Goal: Task Accomplishment & Management: Manage account settings

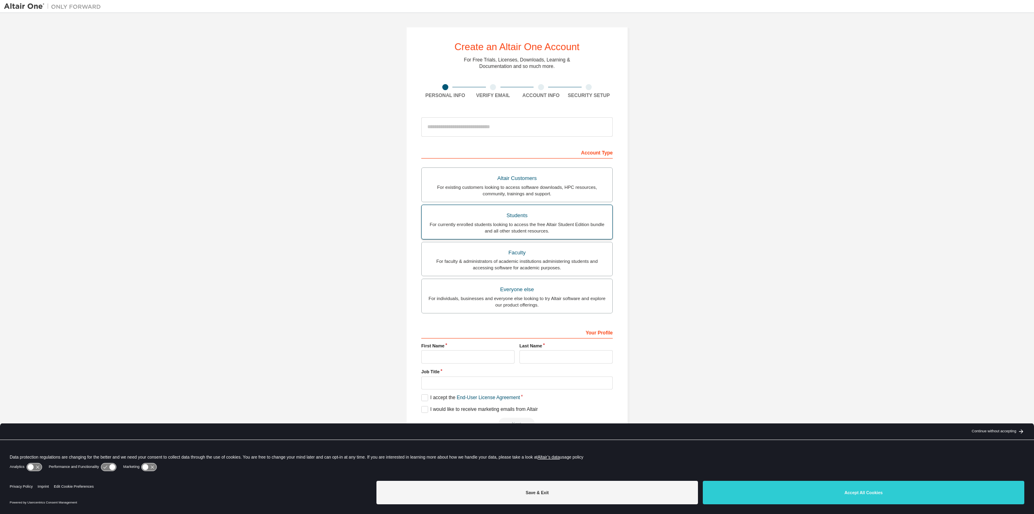
click at [533, 227] on div "For currently enrolled students looking to access the free Altair Student Editi…" at bounding box center [517, 227] width 181 height 13
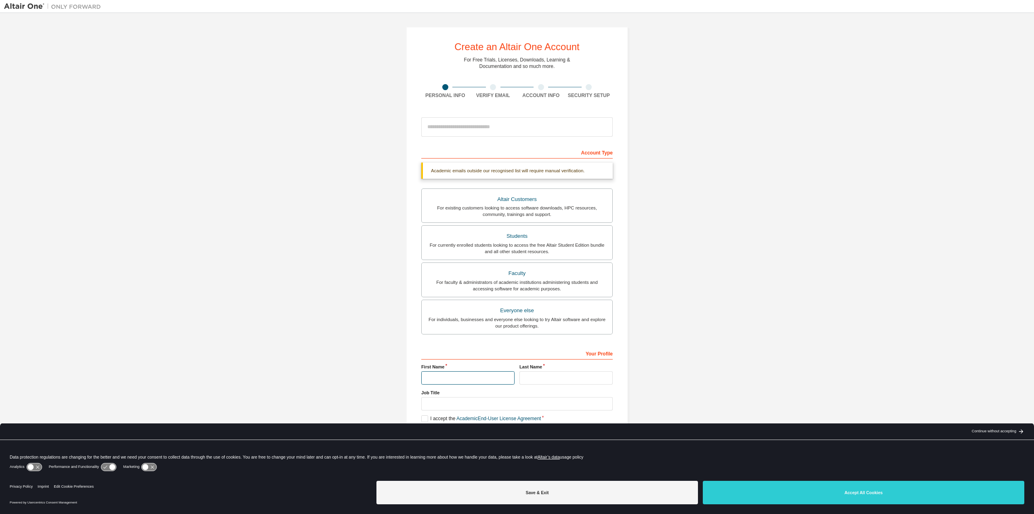
click at [430, 379] on input "text" at bounding box center [467, 377] width 93 height 13
type input "**********"
click at [549, 378] on input "text" at bounding box center [566, 377] width 93 height 13
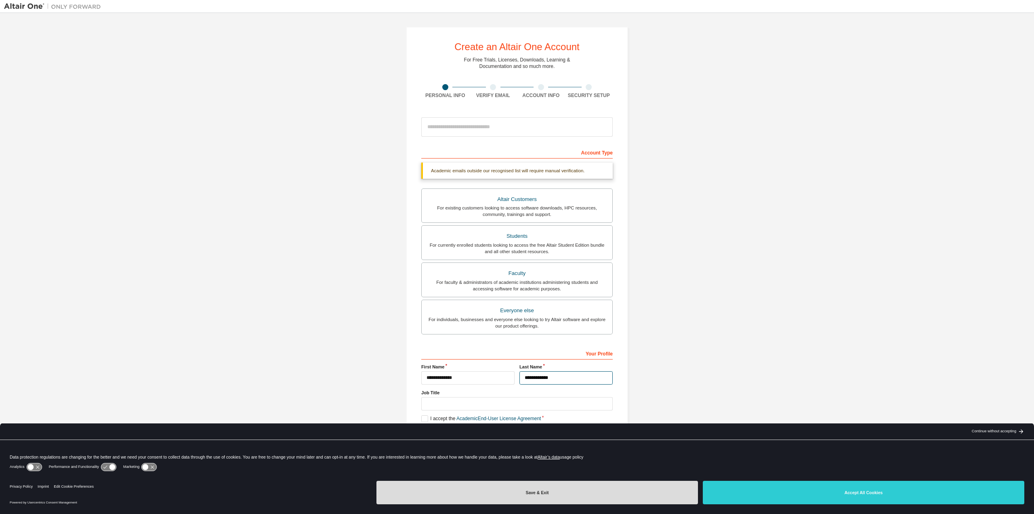
type input "**********"
click at [582, 499] on button "Save & Exit" at bounding box center [538, 491] width 322 height 23
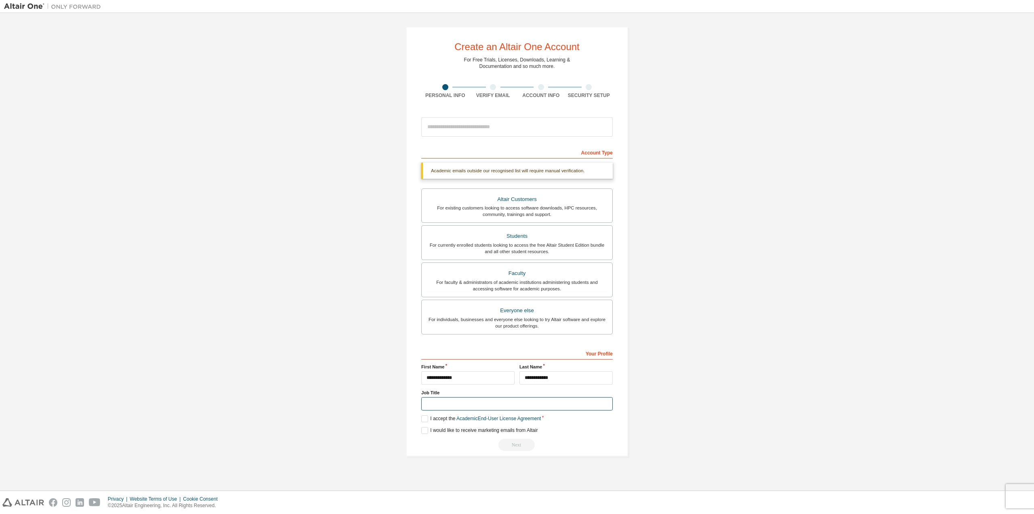
click at [445, 404] on input "text" at bounding box center [517, 403] width 192 height 13
type input "*******"
click at [426, 419] on label "I accept the Academic End-User License Agreement" at bounding box center [481, 418] width 120 height 7
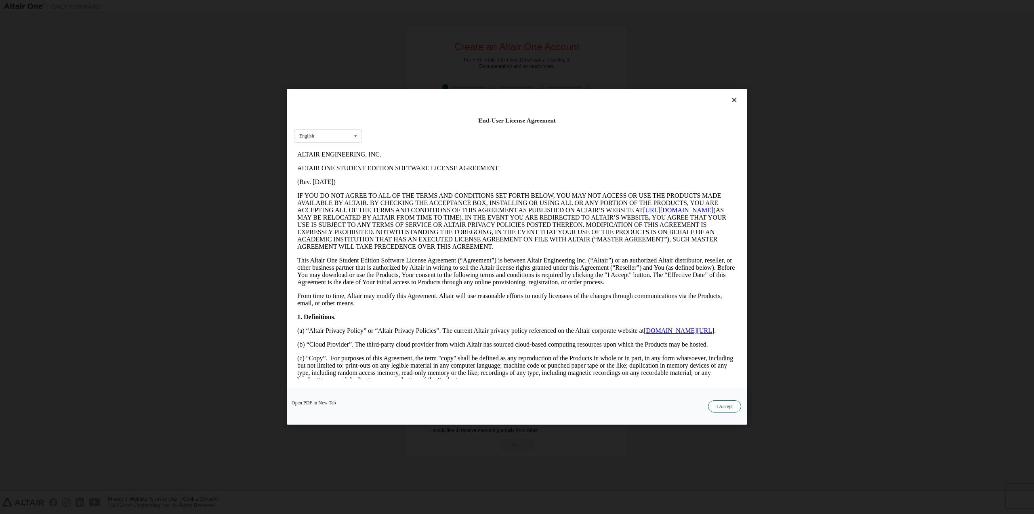
click at [719, 405] on button "I Accept" at bounding box center [724, 406] width 33 height 12
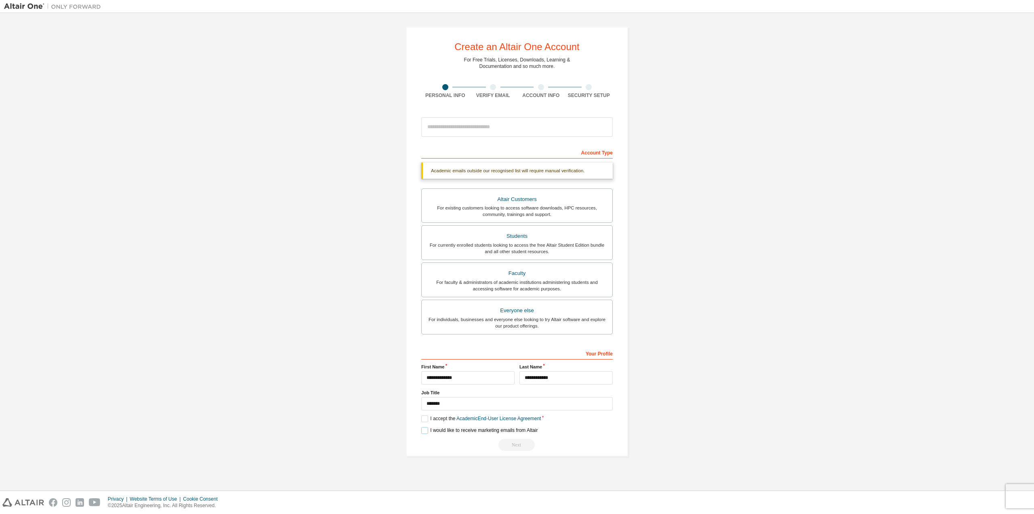
click at [429, 430] on label "I would like to receive marketing emails from Altair" at bounding box center [479, 430] width 116 height 7
click at [503, 237] on div "Students" at bounding box center [517, 235] width 181 height 11
click at [520, 445] on div "Next" at bounding box center [517, 444] width 192 height 12
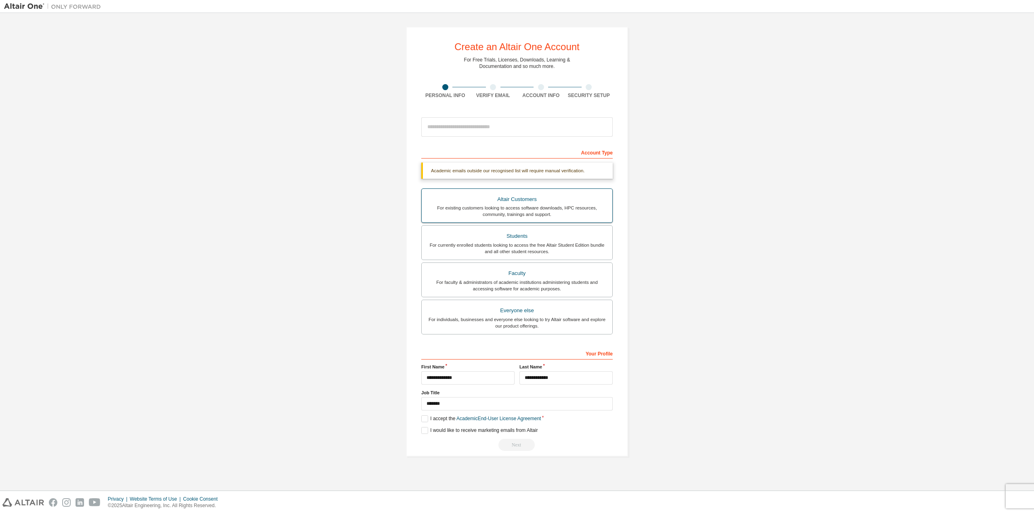
click at [504, 202] on div "Altair Customers" at bounding box center [517, 199] width 181 height 11
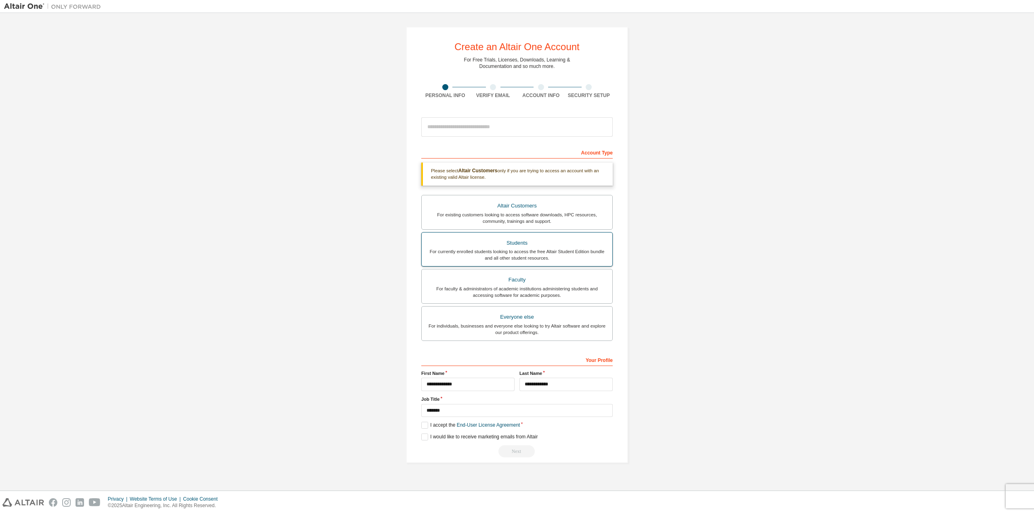
click at [528, 255] on div "For currently enrolled students looking to access the free Altair Student Editi…" at bounding box center [517, 254] width 181 height 13
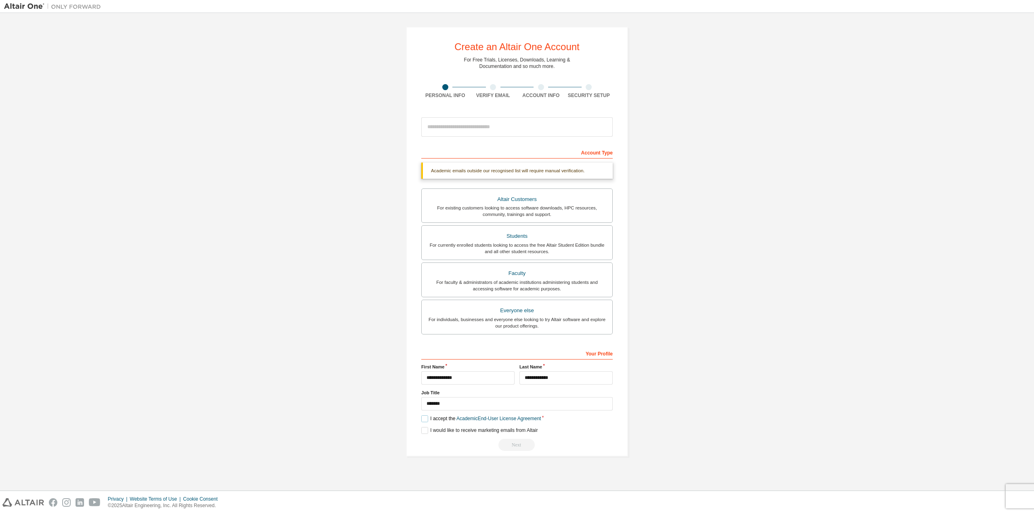
click at [426, 418] on label "I accept the Academic End-User License Agreement" at bounding box center [481, 418] width 120 height 7
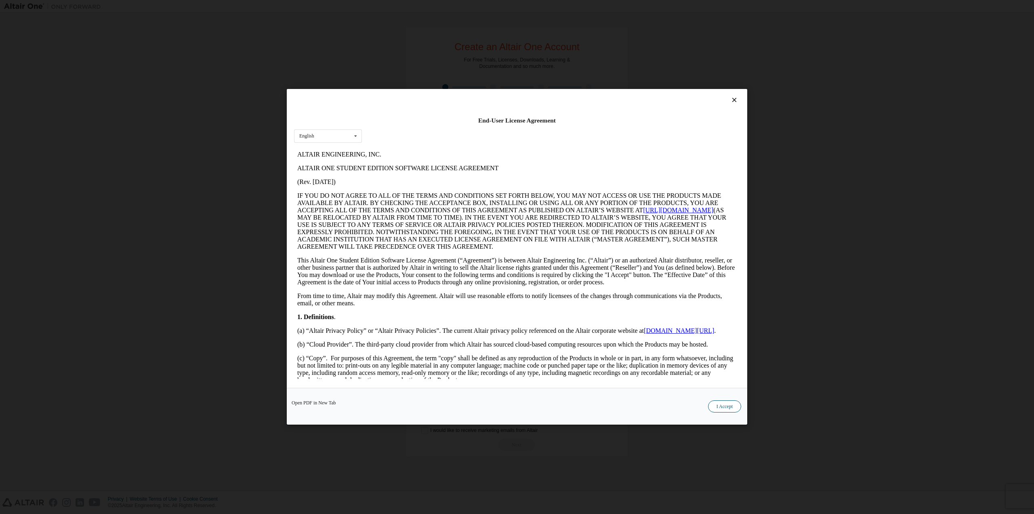
click at [729, 402] on button "I Accept" at bounding box center [724, 406] width 33 height 12
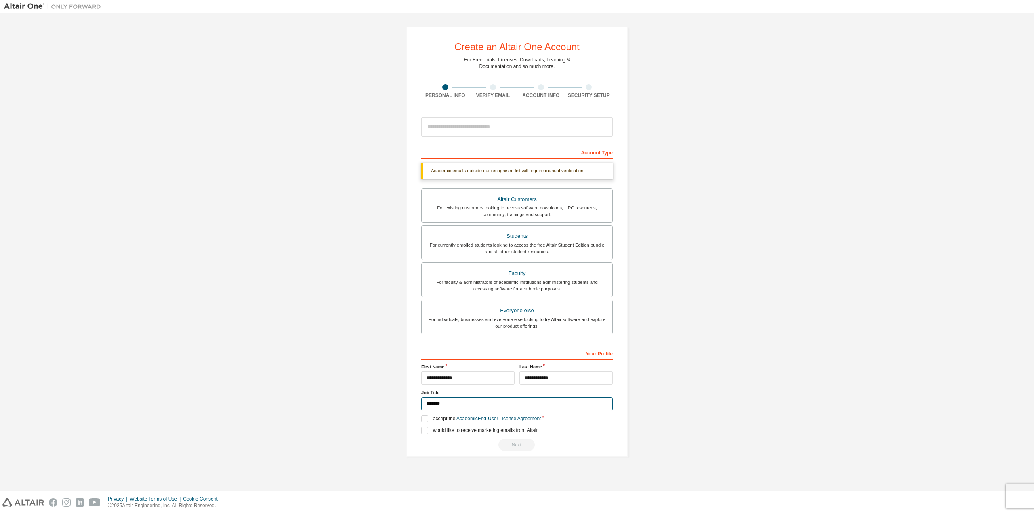
click at [482, 407] on input "*******" at bounding box center [517, 403] width 192 height 13
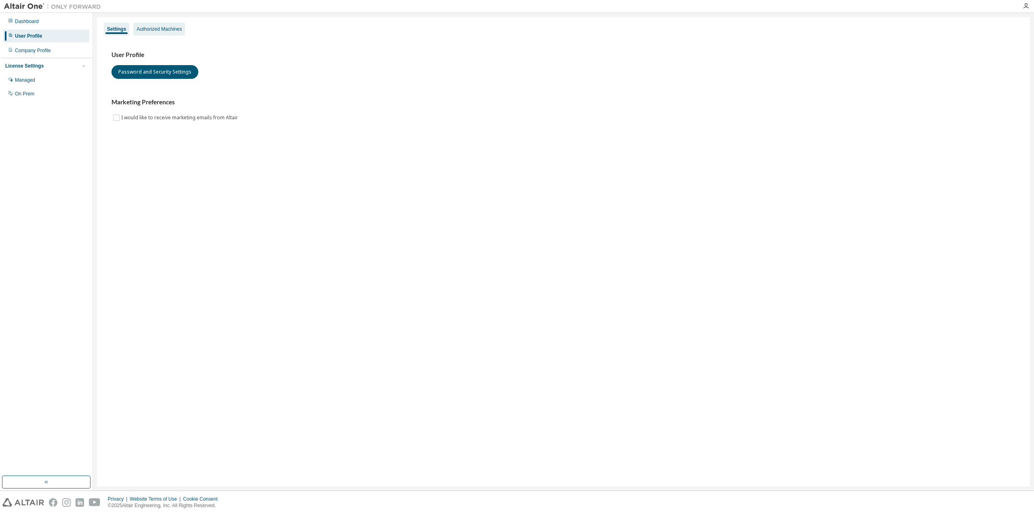
click at [147, 27] on div "Authorized Machines" at bounding box center [159, 29] width 45 height 6
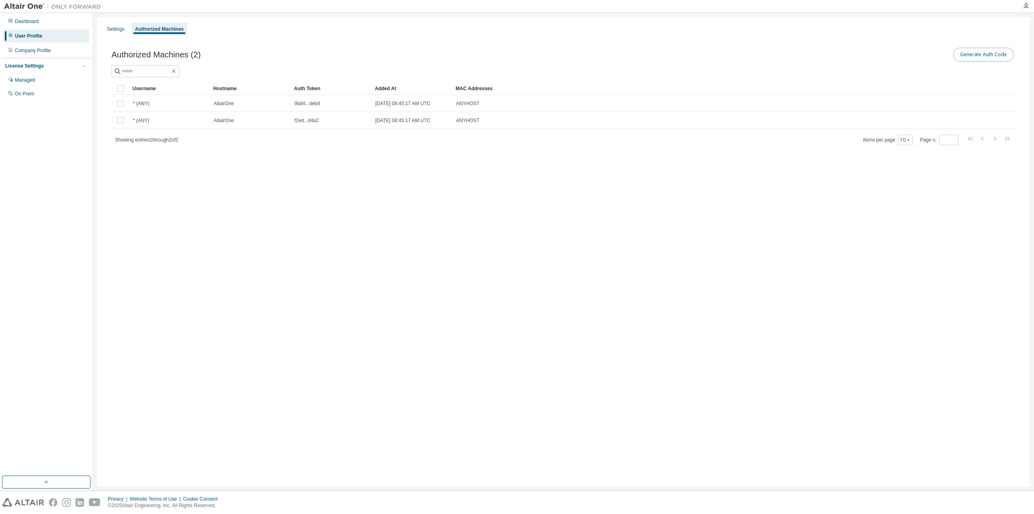
click at [984, 53] on button "Generate Auth Code" at bounding box center [984, 55] width 61 height 14
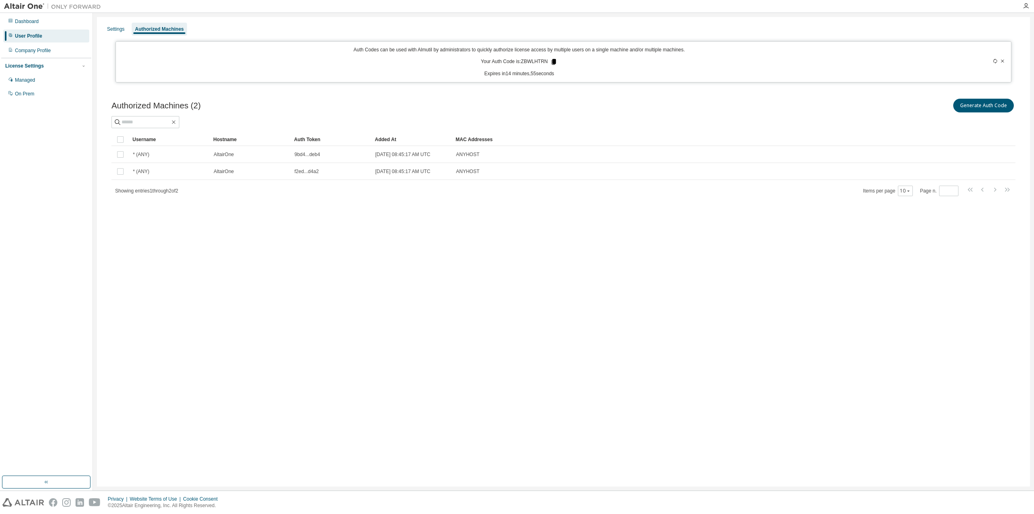
click at [550, 62] on icon at bounding box center [553, 61] width 7 height 7
